Goal: Transaction & Acquisition: Subscribe to service/newsletter

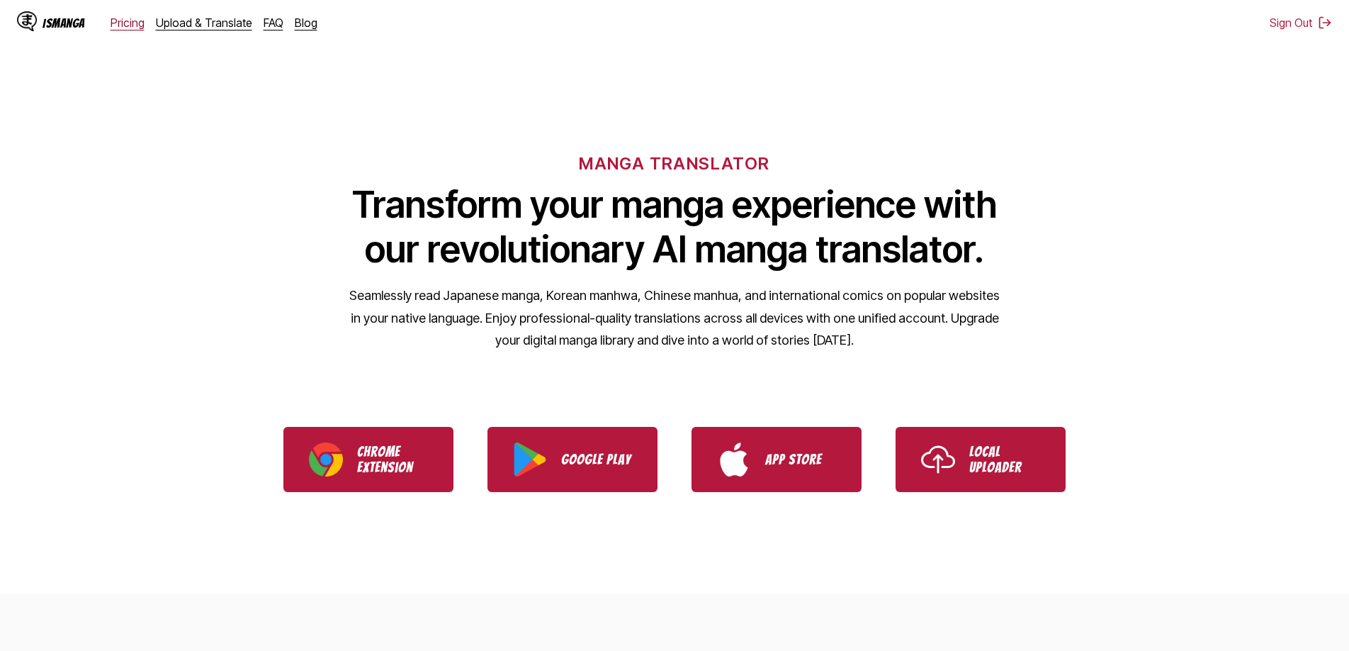
click at [140, 24] on link "Pricing" at bounding box center [128, 23] width 34 height 14
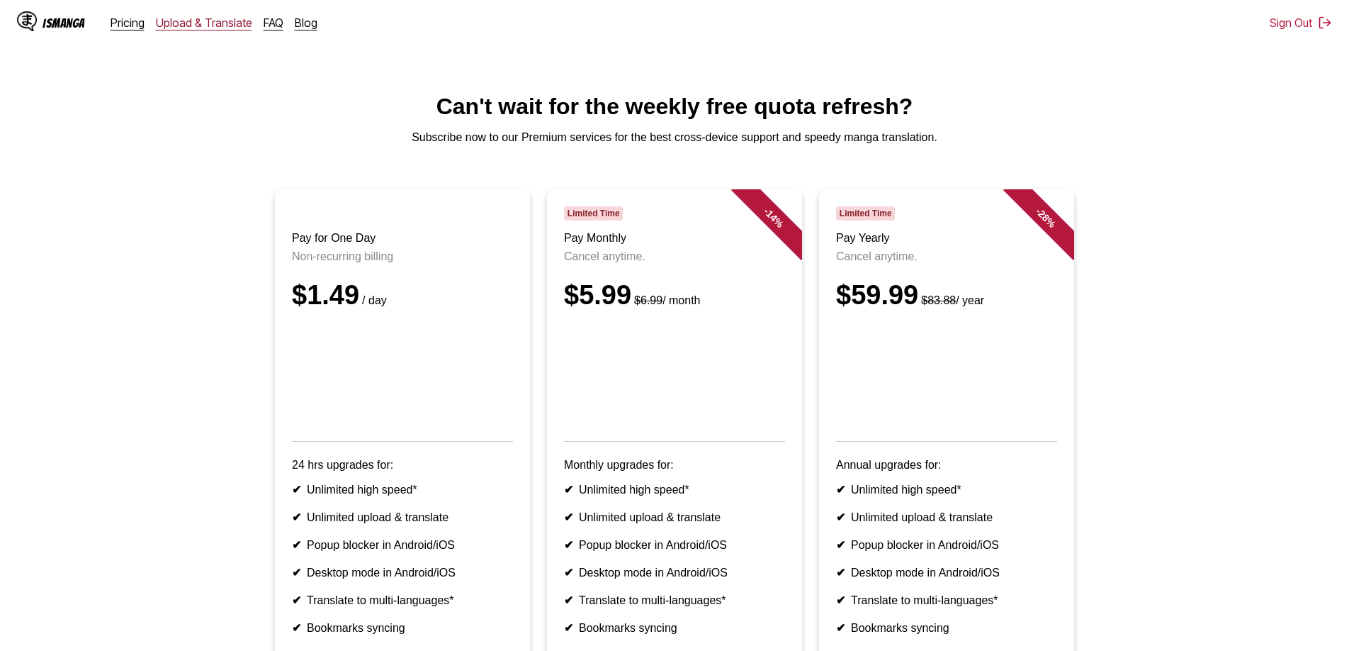
click at [178, 27] on link "Upload & Translate" at bounding box center [204, 23] width 96 height 14
